Goal: Information Seeking & Learning: Learn about a topic

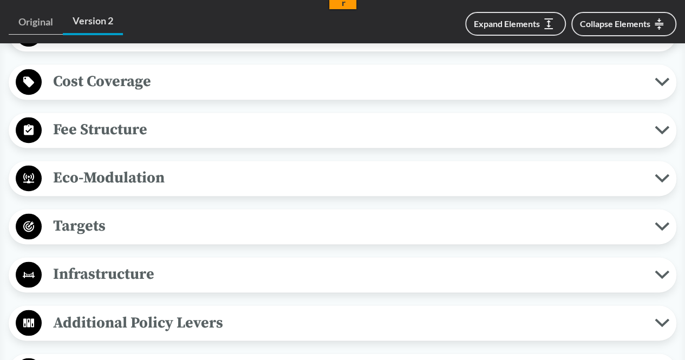
scroll to position [704, 0]
click at [219, 171] on span "Eco-Modulation" at bounding box center [348, 177] width 613 height 24
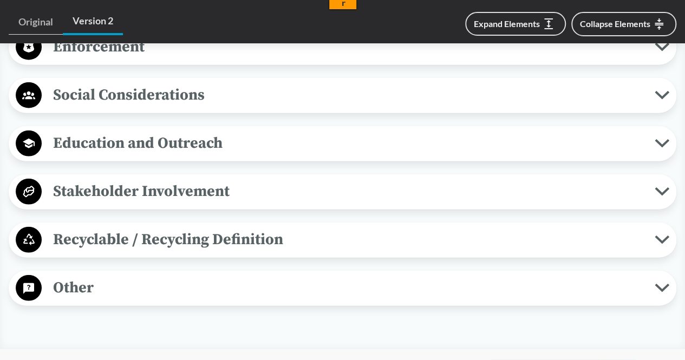
scroll to position [1330, 0]
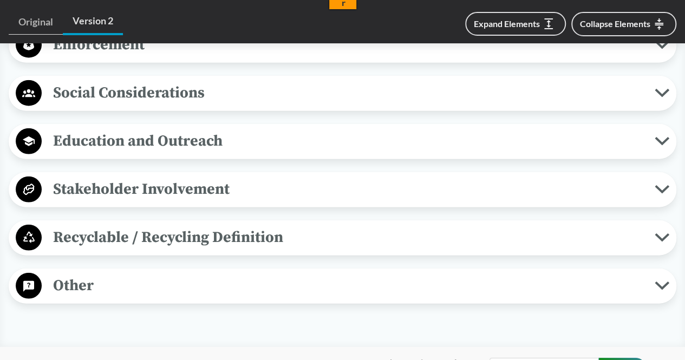
click at [205, 226] on span "Recyclable / Recycling Definition" at bounding box center [348, 237] width 613 height 24
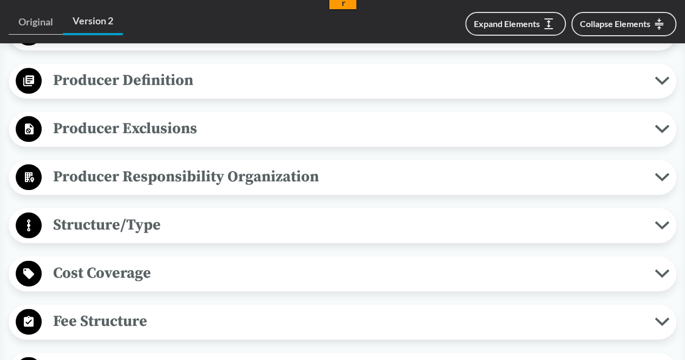
scroll to position [511, 0]
click at [174, 315] on span "Fee Structure" at bounding box center [348, 322] width 613 height 24
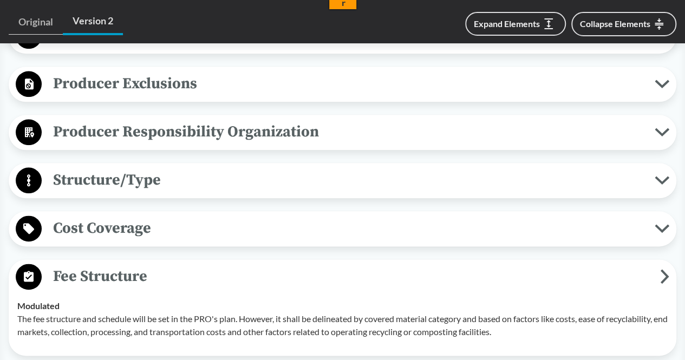
scroll to position [617, 0]
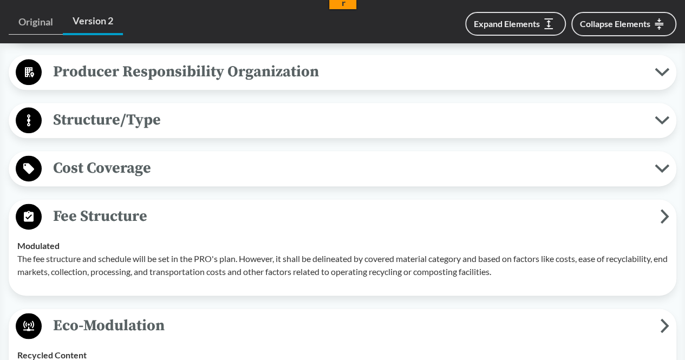
click at [175, 113] on span "Structure/Type" at bounding box center [348, 120] width 613 height 24
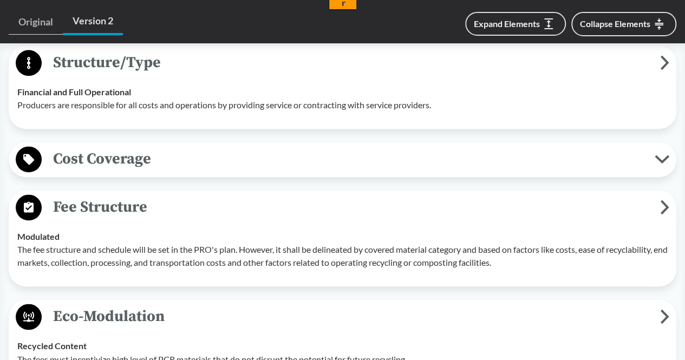
scroll to position [669, 0]
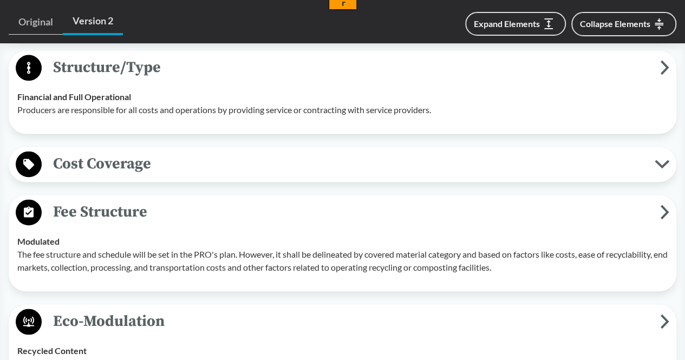
click at [146, 160] on span "Cost Coverage" at bounding box center [348, 164] width 613 height 24
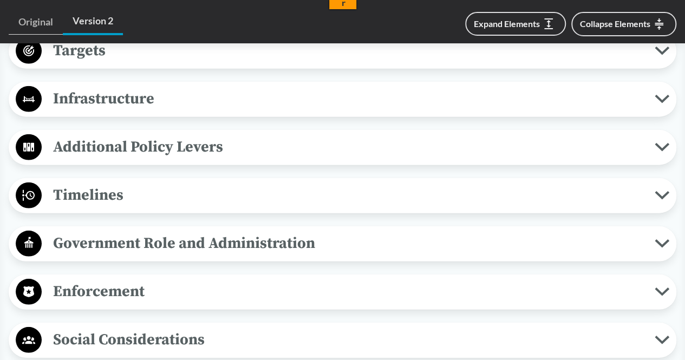
scroll to position [1440, 0]
click at [145, 151] on span "Additional Policy Levers" at bounding box center [348, 146] width 613 height 24
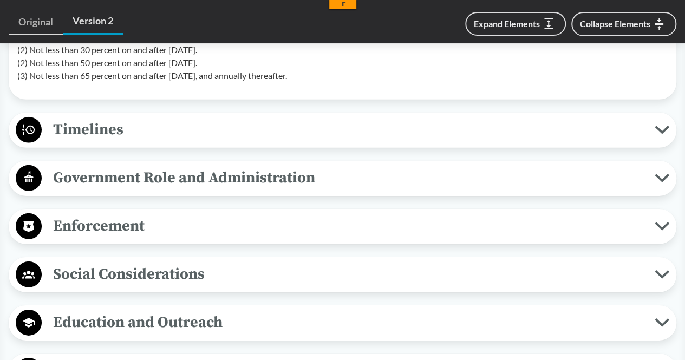
scroll to position [1605, 0]
click at [142, 124] on span "Timelines" at bounding box center [348, 130] width 613 height 24
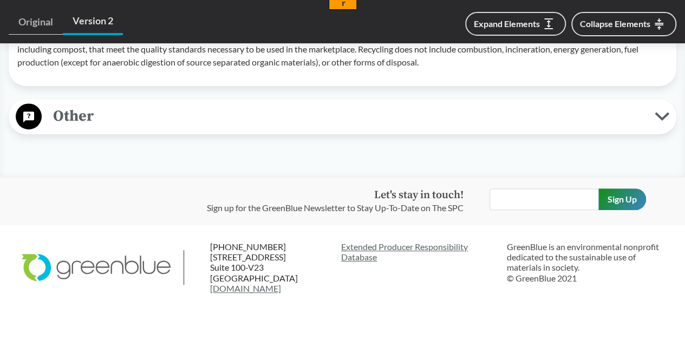
scroll to position [2263, 0]
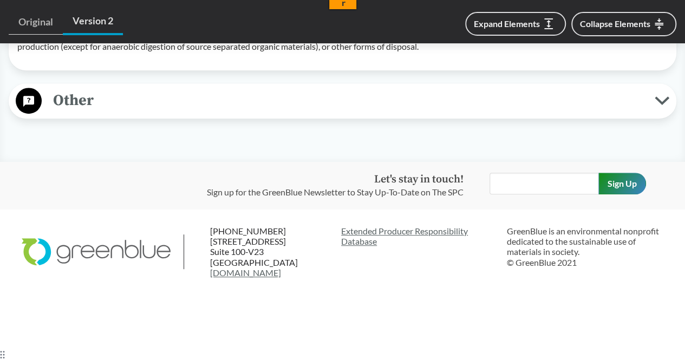
click at [136, 109] on span "Other" at bounding box center [348, 100] width 613 height 24
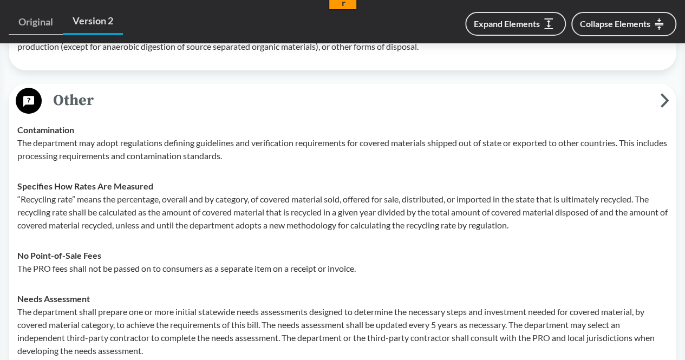
drag, startPoint x: 136, startPoint y: 109, endPoint x: 130, endPoint y: 146, distance: 37.3
click at [130, 146] on p "The department may adopt regulations defining guidelines and verification requi…" at bounding box center [342, 149] width 650 height 26
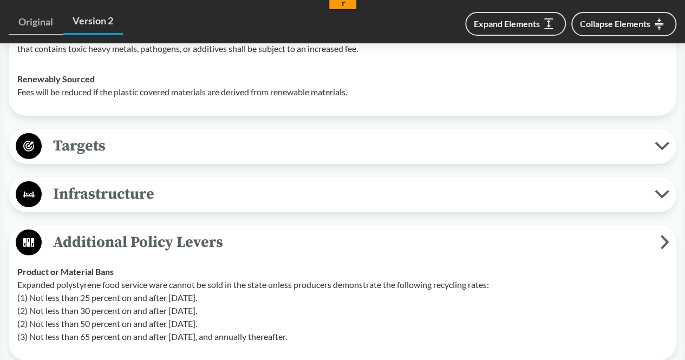
scroll to position [1345, 0]
click at [130, 147] on span "Targets" at bounding box center [348, 145] width 613 height 24
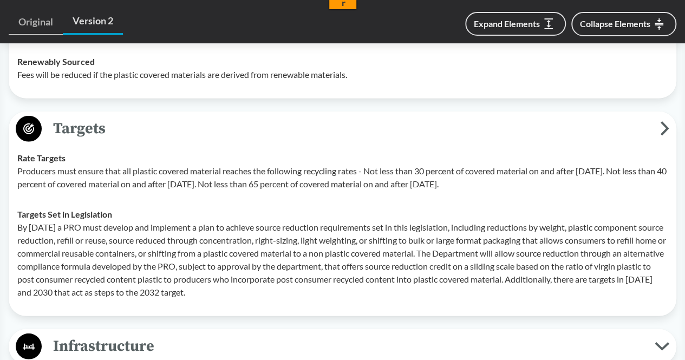
scroll to position [1362, 0]
drag, startPoint x: 16, startPoint y: 167, endPoint x: 589, endPoint y: 182, distance: 572.5
click at [589, 182] on td "Rate Targets Producers must ensure that all plastic covered material reaches th…" at bounding box center [342, 170] width 660 height 56
copy p "Producers must ensure that all plastic covered material reaches the following r…"
